Goal: Task Accomplishment & Management: Use online tool/utility

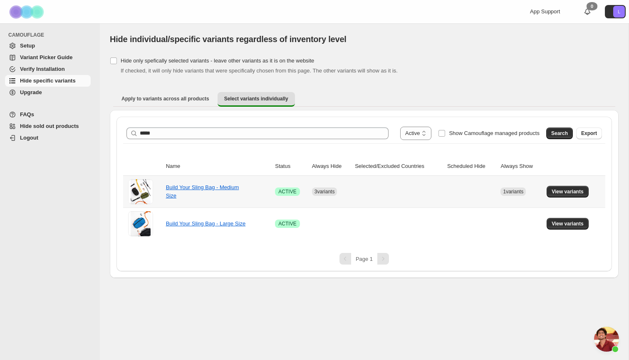
select select "******"
click at [475, 134] on span "Show Camouflage managed products" at bounding box center [494, 133] width 91 height 6
click at [563, 134] on span "Search" at bounding box center [560, 133] width 17 height 7
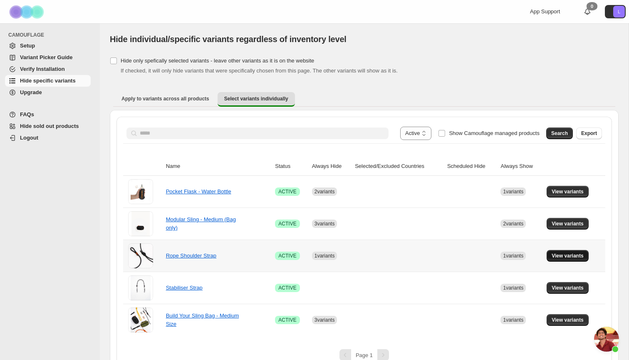
click at [575, 257] on span "View variants" at bounding box center [568, 255] width 32 height 7
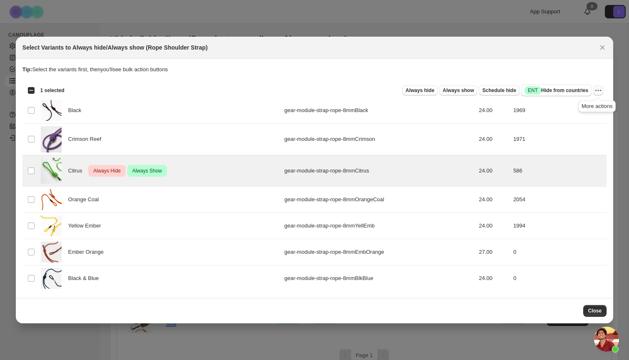
click at [602, 94] on icon "More actions" at bounding box center [598, 90] width 8 height 8
click at [588, 105] on span "Undo always hide" at bounding box center [568, 107] width 60 height 8
click at [599, 89] on icon "More actions" at bounding box center [598, 90] width 8 height 8
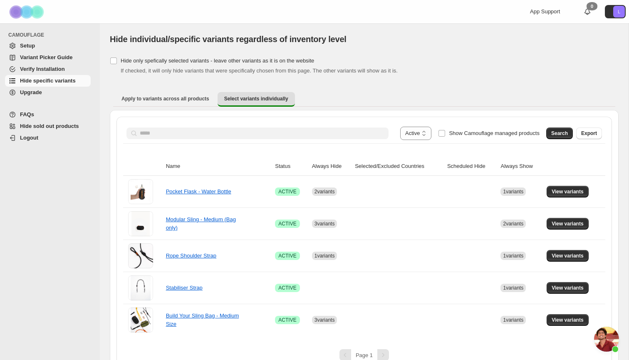
click at [582, 119] on div "**********" at bounding box center [365, 242] width 496 height 251
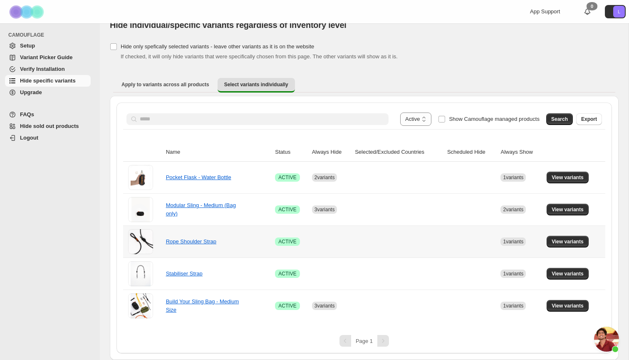
scroll to position [14, 0]
click at [574, 244] on span "View variants" at bounding box center [568, 241] width 32 height 7
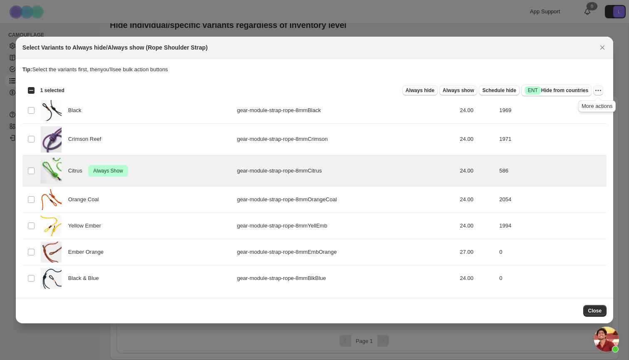
click at [598, 90] on icon "More actions" at bounding box center [598, 90] width 8 height 8
click at [589, 119] on span "Undo always show" at bounding box center [568, 121] width 60 height 8
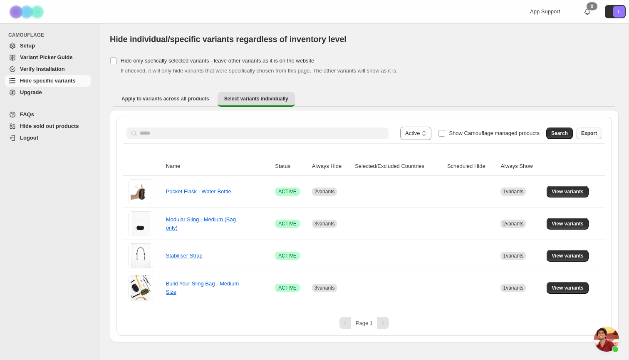
scroll to position [0, 0]
click at [577, 254] on span "View variants" at bounding box center [568, 255] width 32 height 7
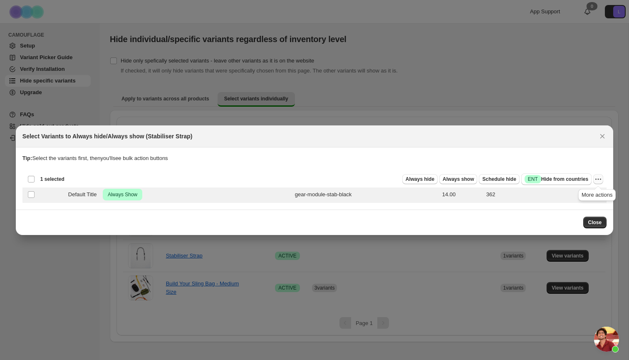
click at [599, 178] on icon "More actions" at bounding box center [598, 179] width 8 height 8
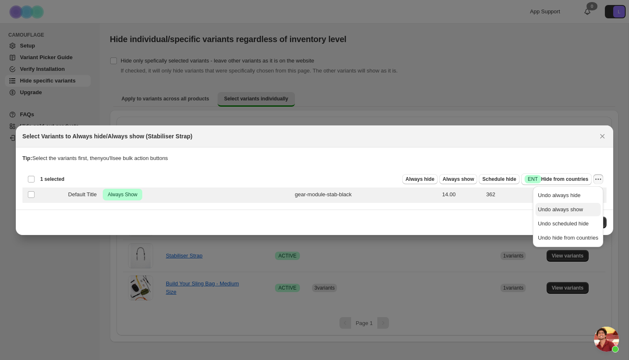
click at [585, 208] on span "Undo always show" at bounding box center [568, 209] width 60 height 8
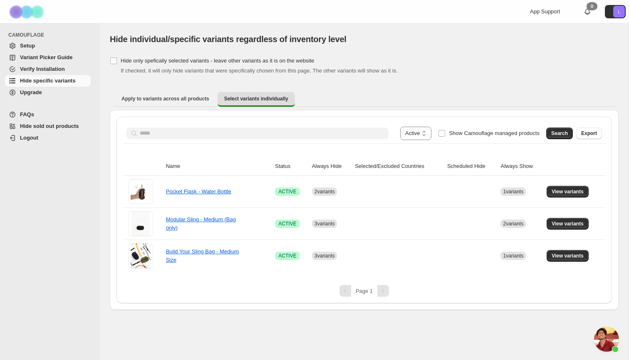
click at [611, 253] on div "**********" at bounding box center [365, 210] width 496 height 186
click at [607, 339] on span "Open chat" at bounding box center [606, 338] width 25 height 25
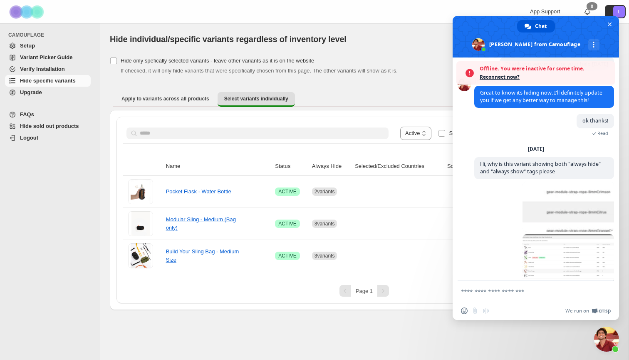
scroll to position [2102, 0]
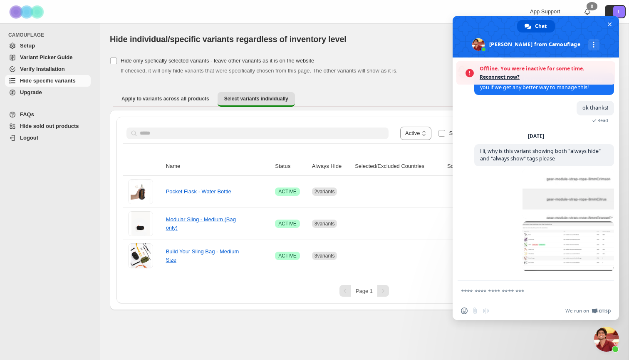
click at [608, 343] on span "Close chat" at bounding box center [606, 338] width 25 height 25
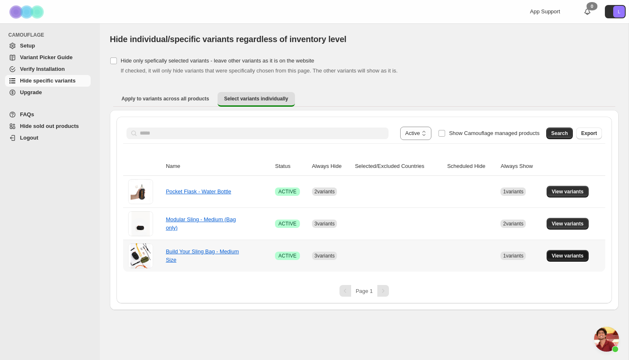
click at [573, 256] on span "View variants" at bounding box center [568, 255] width 32 height 7
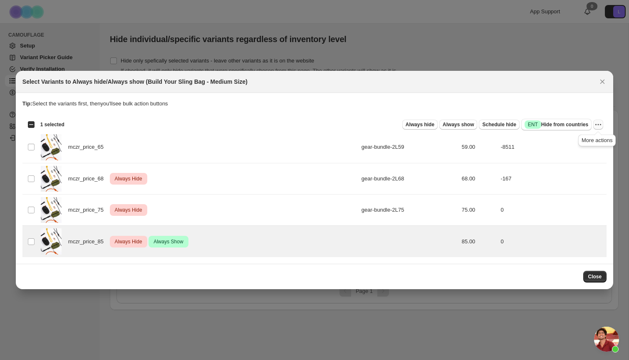
click at [599, 126] on icon "More actions" at bounding box center [598, 124] width 8 height 8
click at [590, 152] on span "Undo always show" at bounding box center [568, 155] width 60 height 8
